Goal: Register for event/course

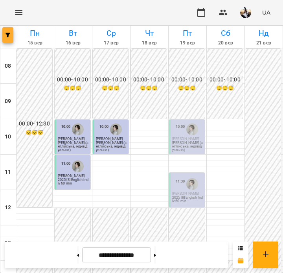
click at [13, 33] on span "button" at bounding box center [7, 35] width 11 height 5
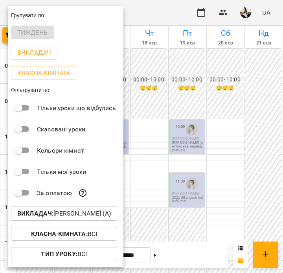
scroll to position [39, 0]
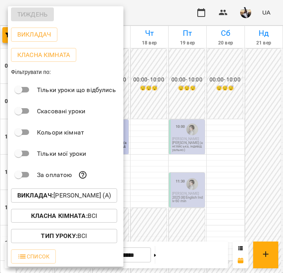
click at [60, 195] on p "Викладач : [PERSON_NAME] (а)" at bounding box center [64, 195] width 94 height 9
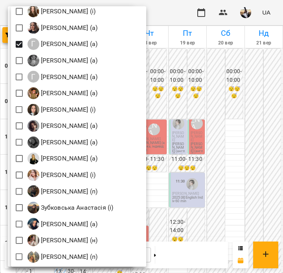
scroll to position [610, 0]
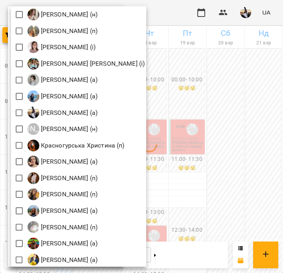
click at [217, 88] on div at bounding box center [141, 136] width 283 height 273
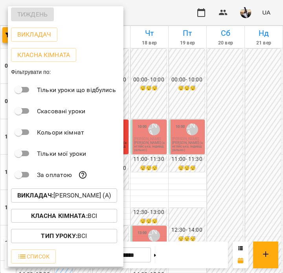
click at [217, 88] on div at bounding box center [141, 136] width 283 height 273
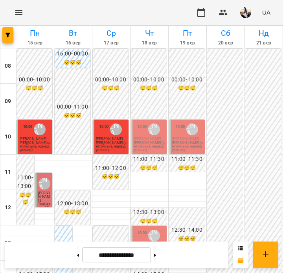
scroll to position [153, 0]
click at [7, 30] on button "button" at bounding box center [7, 35] width 11 height 16
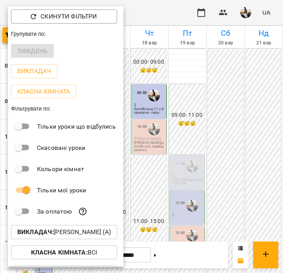
click at [166, 154] on div at bounding box center [141, 136] width 283 height 273
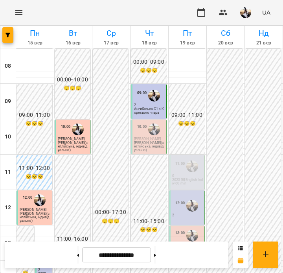
scroll to position [197, 0]
click at [10, 32] on button "button" at bounding box center [7, 35] width 11 height 16
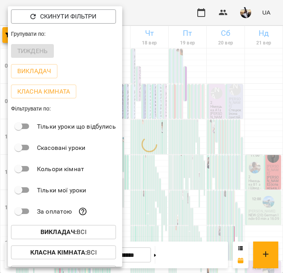
click at [46, 234] on b "Викладач :" at bounding box center [59, 231] width 36 height 7
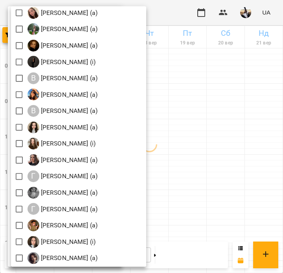
scroll to position [255, 0]
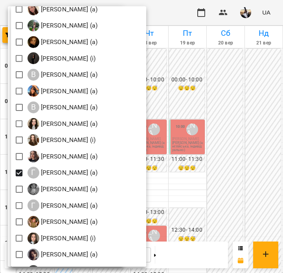
click at [218, 198] on div at bounding box center [141, 136] width 283 height 273
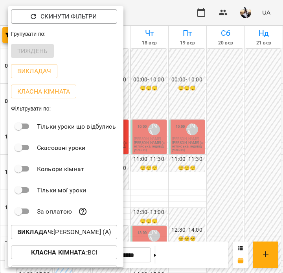
click at [172, 179] on div at bounding box center [141, 136] width 283 height 273
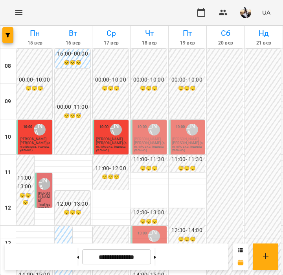
scroll to position [304, 0]
